Goal: Task Accomplishment & Management: Complete application form

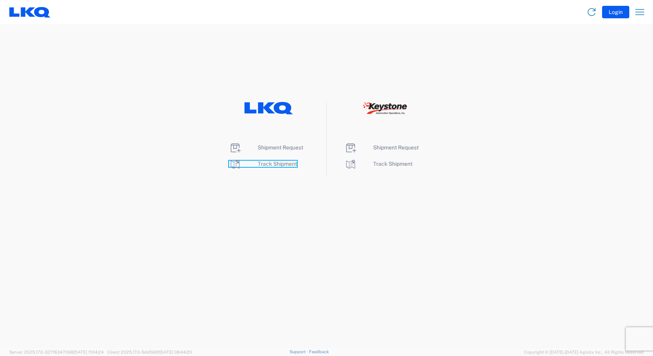
click at [282, 163] on span "Track Shipment" at bounding box center [277, 164] width 39 height 6
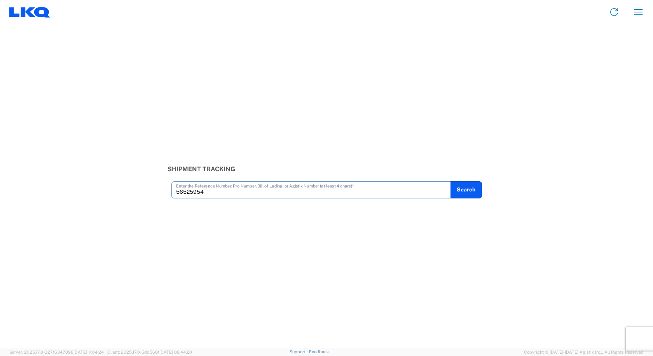
type input "56525954"
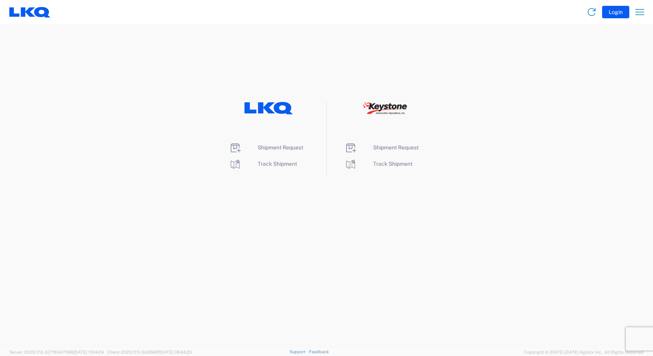
click at [279, 152] on li "Shipment Request" at bounding box center [269, 148] width 80 height 12
click at [279, 149] on span "Shipment Request" at bounding box center [280, 147] width 45 height 6
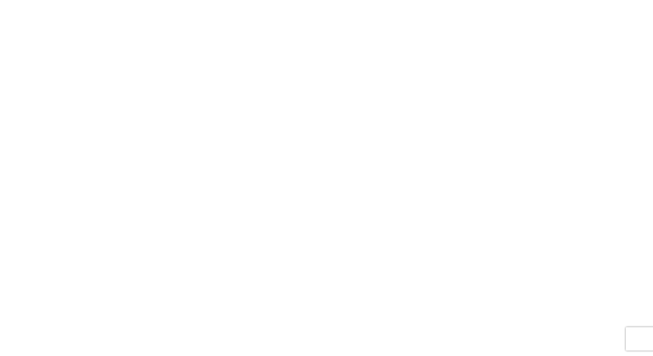
select select "FULL"
select select "LBS"
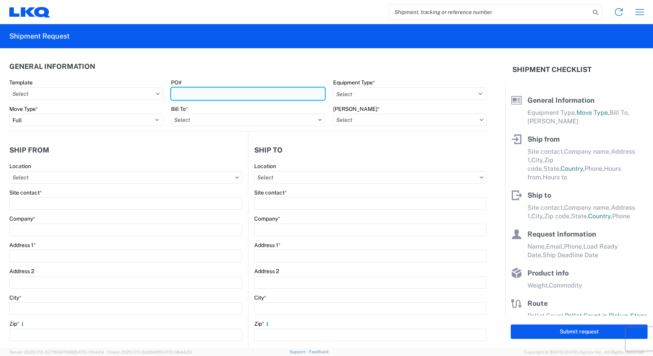
click at [213, 94] on input "PO#" at bounding box center [248, 93] width 154 height 12
type input "t"
type input "TH731868"
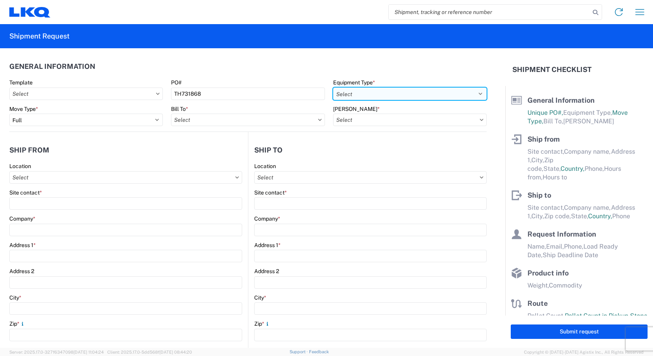
click at [349, 93] on select "Select 53’ Dry Van Flatbed Dropdeck (van) Lowboy (flatbed) Rail" at bounding box center [410, 93] width 154 height 12
select select "STDV"
click at [333, 87] on select "Select 53’ Dry Van Flatbed Dropdeck (van) Lowboy (flatbed) Rail" at bounding box center [410, 93] width 154 height 12
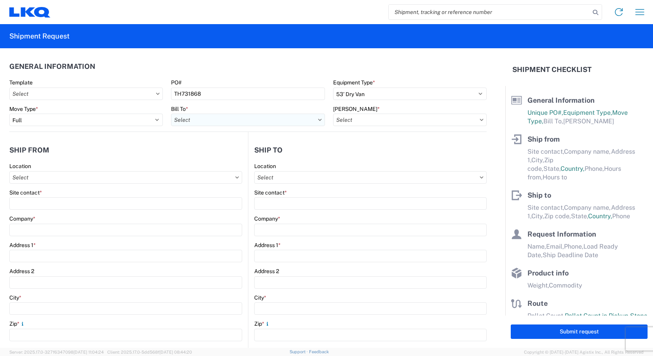
click at [263, 117] on input "Bill To *" at bounding box center [248, 120] width 154 height 12
type input "3219"
click at [210, 159] on div "3219 - Dallas TX Wheel Plant" at bounding box center [239, 154] width 136 height 12
type input "3219 - Dallas TX Wheel Plant"
click at [480, 119] on icon at bounding box center [482, 120] width 4 height 2
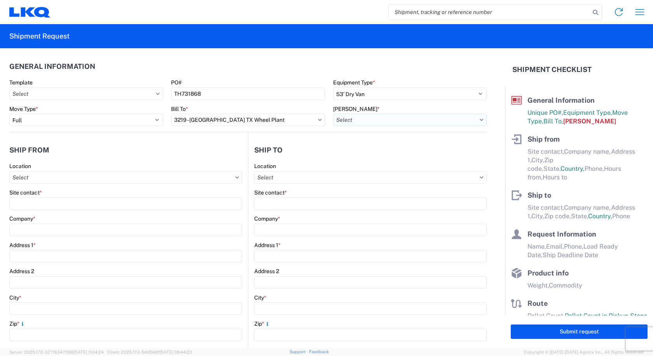
click at [472, 119] on input "Bill Code *" at bounding box center [410, 120] width 154 height 12
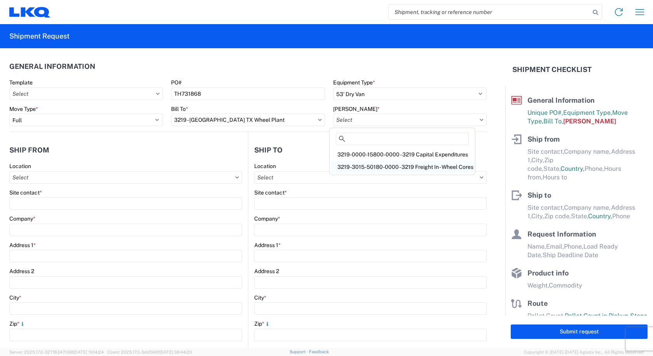
click at [447, 169] on div "3219-3015-50180-0000 - 3219 Freight In - Wheel Cores" at bounding box center [402, 167] width 142 height 12
type input "3219-3015-50180-0000 - 3219 Freight In - Wheel Cores"
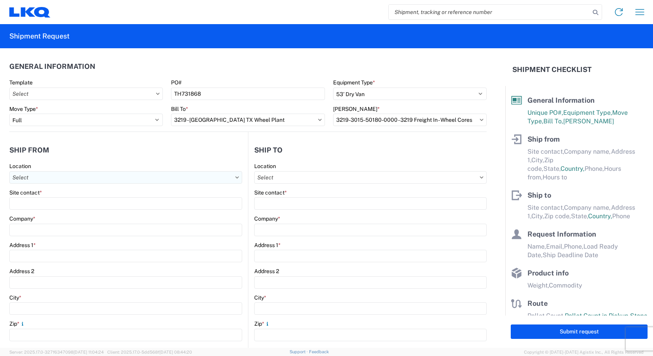
click at [84, 178] on input "Location" at bounding box center [125, 177] width 233 height 12
type input "3238"
click at [58, 210] on div "3238 - Huntington IDC" at bounding box center [79, 212] width 136 height 12
type input "3238 - Huntington IDC"
type input "LKQ Corporation"
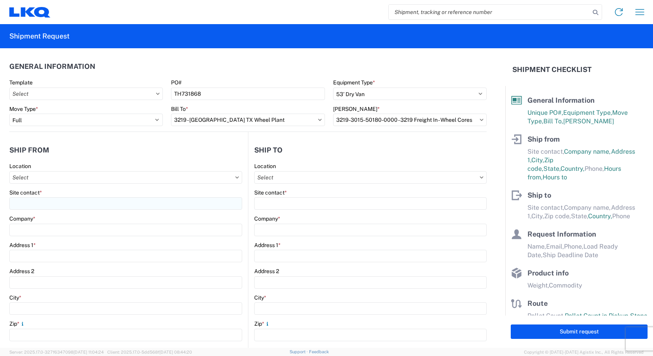
type input "1870 Riverfork Drive W"
type input "Huntington"
type input "46750"
select select "IN"
select select "US"
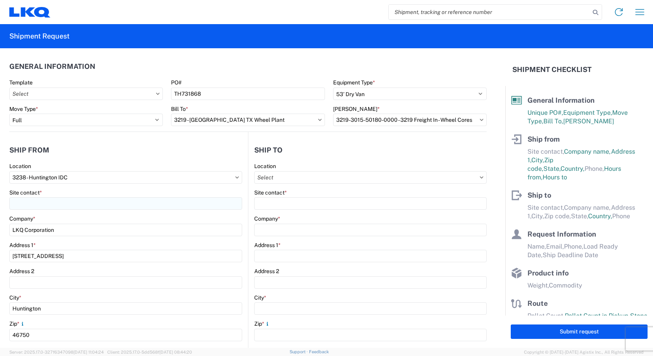
type input "07:00"
type input "17:00"
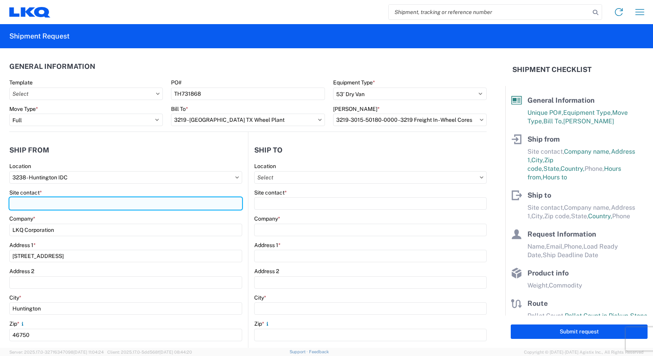
click at [43, 197] on input "Site contact *" at bounding box center [125, 203] width 233 height 12
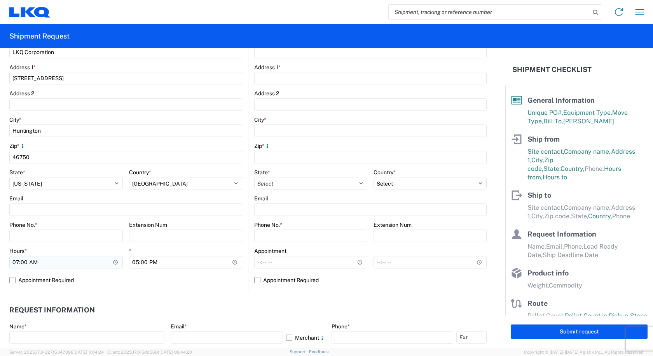
scroll to position [194, 0]
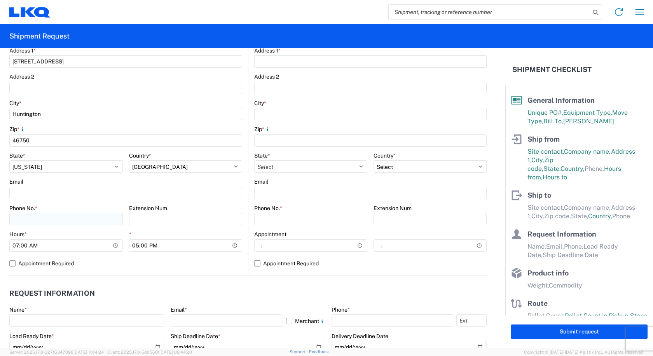
type input "CAMI OWENS"
click at [40, 217] on input "Phone No. *" at bounding box center [66, 219] width 114 height 12
type input "260-366-0629"
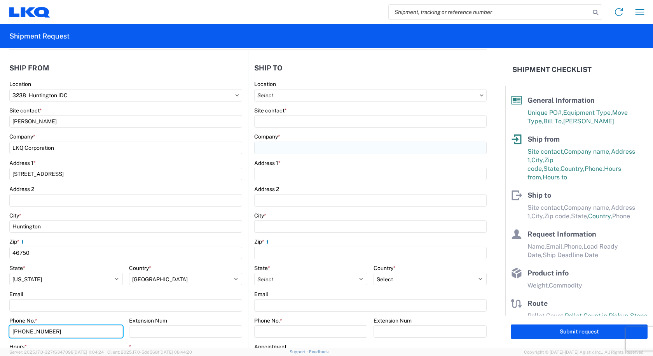
scroll to position [78, 0]
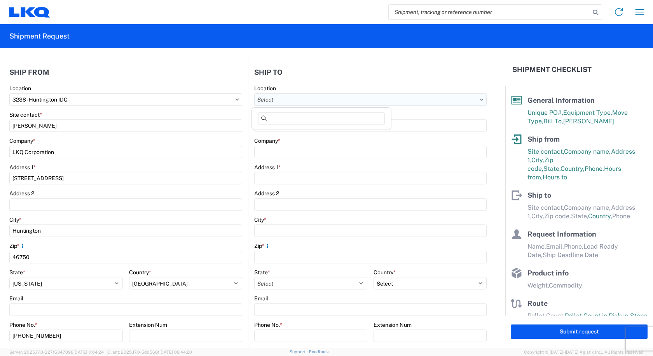
click at [283, 100] on input "Location" at bounding box center [370, 99] width 233 height 12
type input "3219"
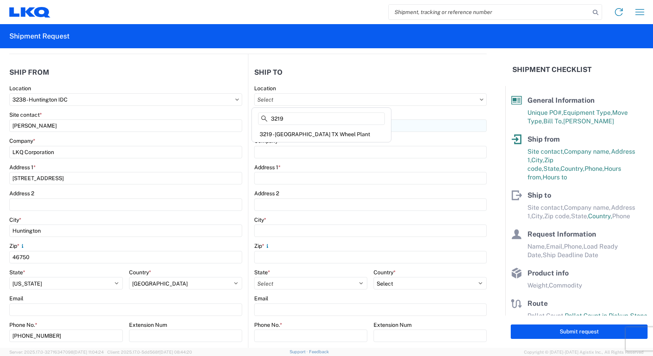
drag, startPoint x: 285, startPoint y: 137, endPoint x: 281, endPoint y: 122, distance: 15.8
click at [285, 136] on div "3219 - Dallas TX Wheel Plant" at bounding box center [322, 134] width 136 height 12
type input "3219 - Dallas TX Wheel Plant"
type input "LKQ Corporation"
type input "415 North Interstate 45 Service Road"
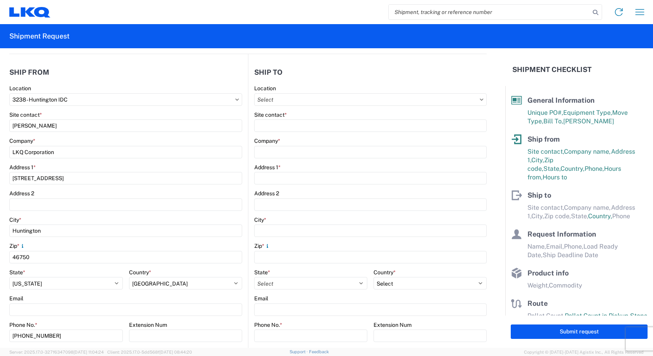
type input "Hutchins"
type input "75141"
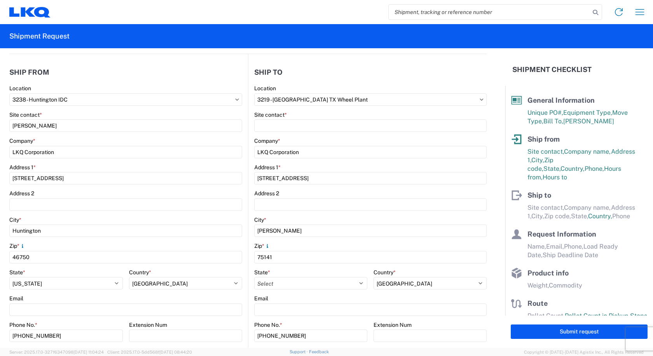
select select "US"
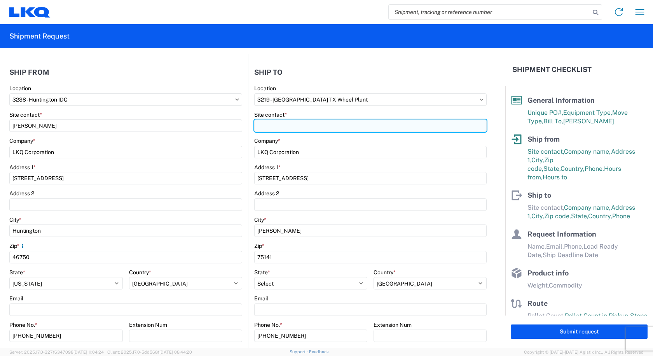
click at [275, 123] on input "Site contact *" at bounding box center [370, 125] width 233 height 12
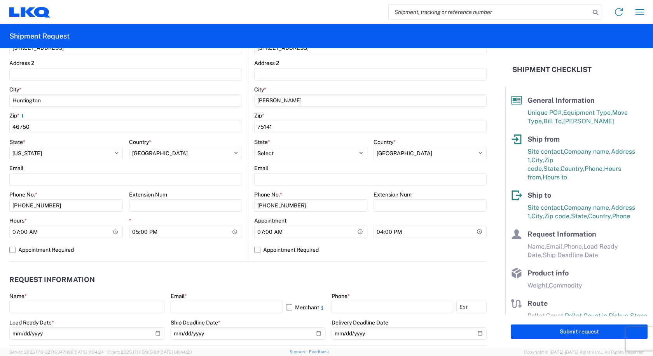
scroll to position [272, 0]
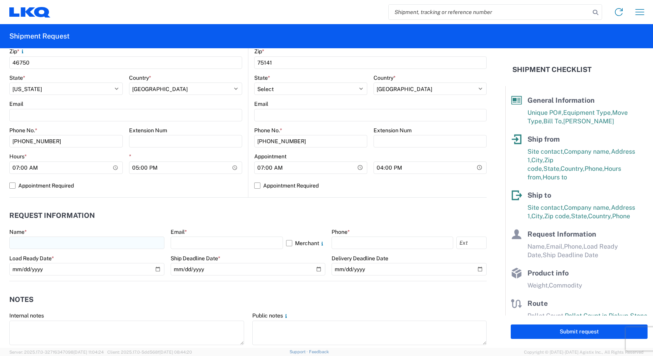
type input "CAM MONTGOMERY"
drag, startPoint x: 21, startPoint y: 241, endPoint x: 32, endPoint y: 244, distance: 11.6
click at [21, 241] on input "text" at bounding box center [86, 242] width 155 height 12
type input "CAMI OWENS"
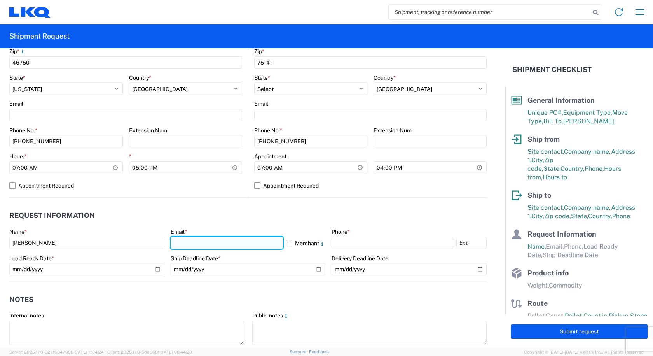
click at [175, 241] on input "text" at bounding box center [227, 242] width 113 height 12
type input "cowens@lkqcorp.com"
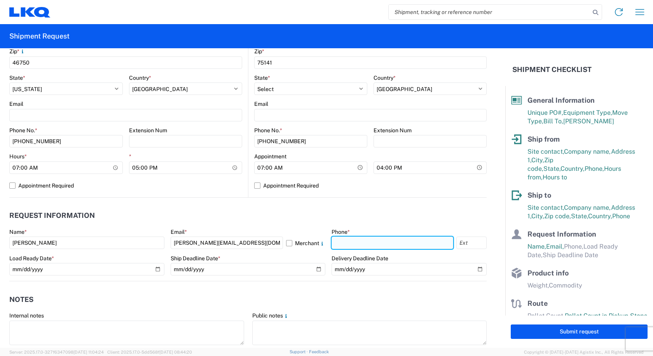
click at [418, 240] on input "text" at bounding box center [393, 242] width 122 height 12
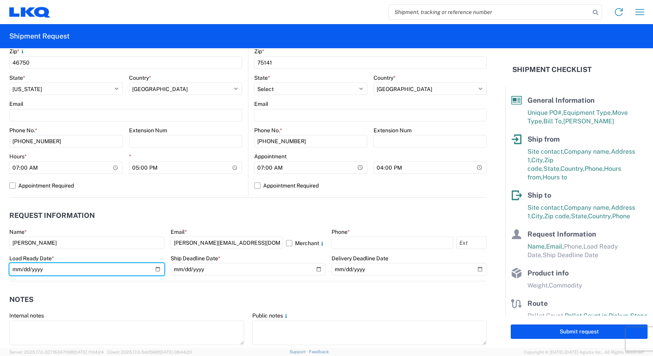
click at [156, 271] on div "Load Ready Date *" at bounding box center [86, 265] width 155 height 21
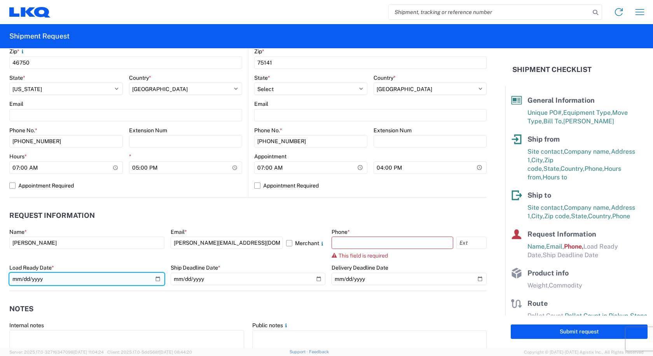
click at [157, 279] on input "date" at bounding box center [86, 279] width 155 height 12
type input "2025-08-25"
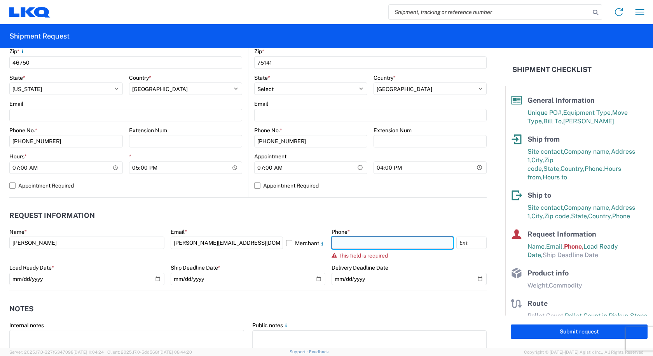
click at [390, 245] on input "text" at bounding box center [393, 242] width 122 height 12
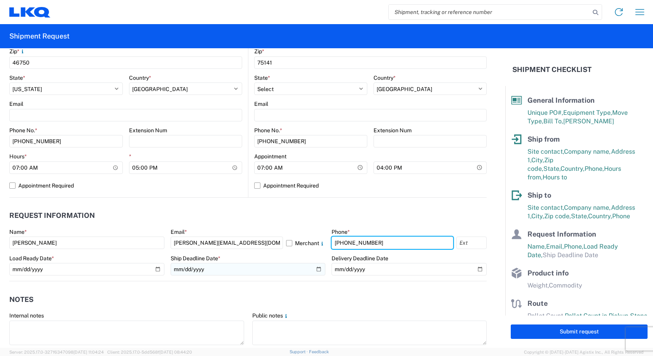
type input "260-366-0629"
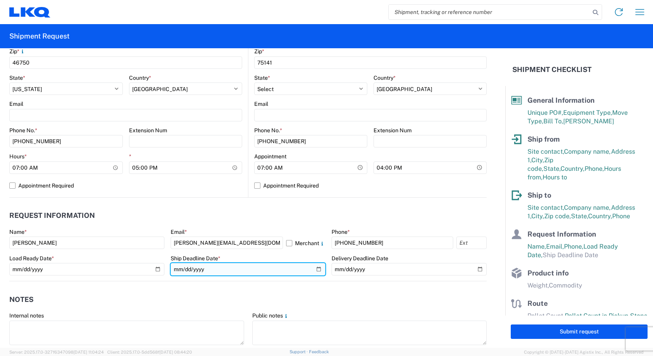
click at [314, 269] on input "date" at bounding box center [248, 269] width 155 height 12
type input "2025-08-25"
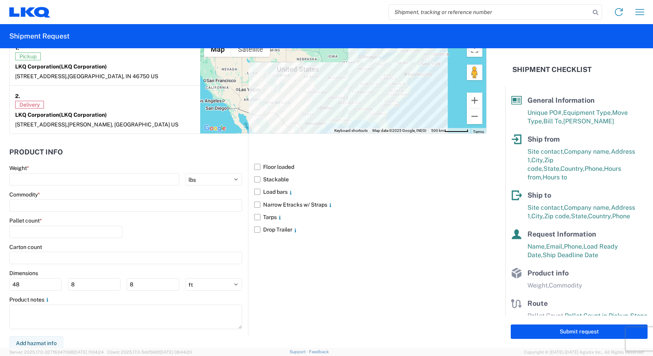
scroll to position [633, 0]
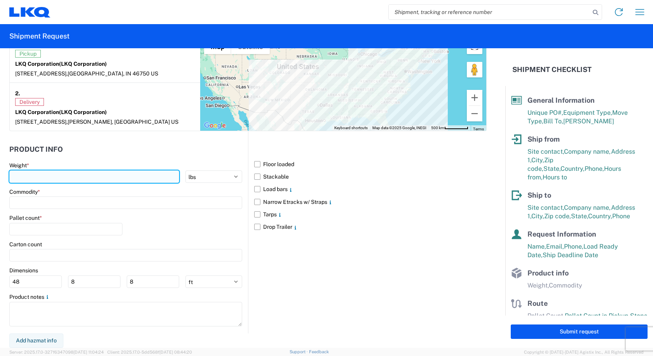
click at [38, 178] on input "number" at bounding box center [94, 176] width 170 height 12
type input "30000"
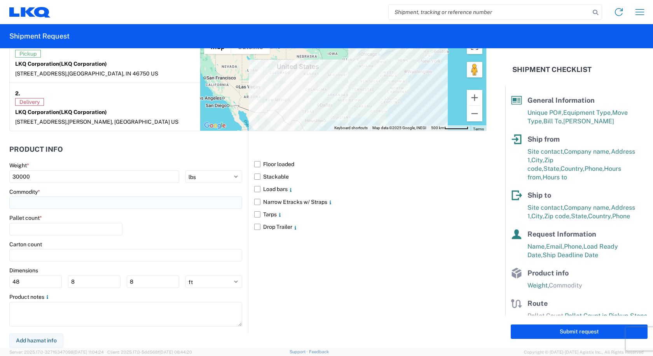
click at [48, 206] on input at bounding box center [125, 202] width 233 height 12
type input "W"
click at [50, 239] on div "Wheels - Stacked & Palletized" at bounding box center [79, 237] width 136 height 12
type input "Wheels - Stacked & Palletized"
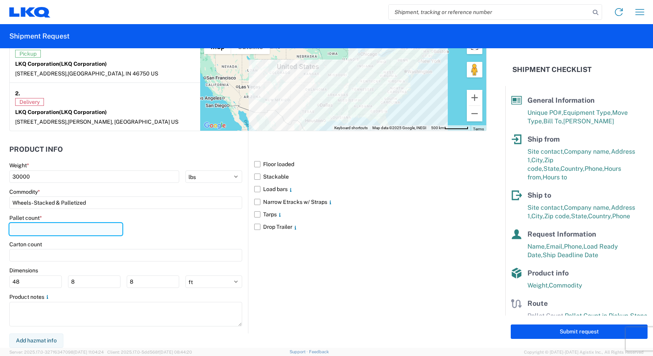
click at [31, 230] on input "number" at bounding box center [65, 229] width 113 height 12
type input "25"
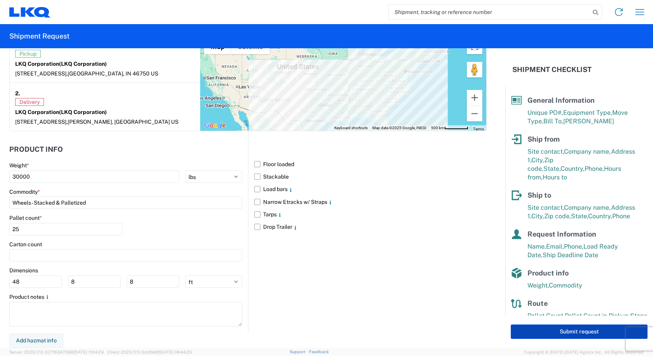
click at [569, 336] on button "Submit request" at bounding box center [579, 331] width 137 height 14
select select "IN"
select select "US"
